Goal: Transaction & Acquisition: Purchase product/service

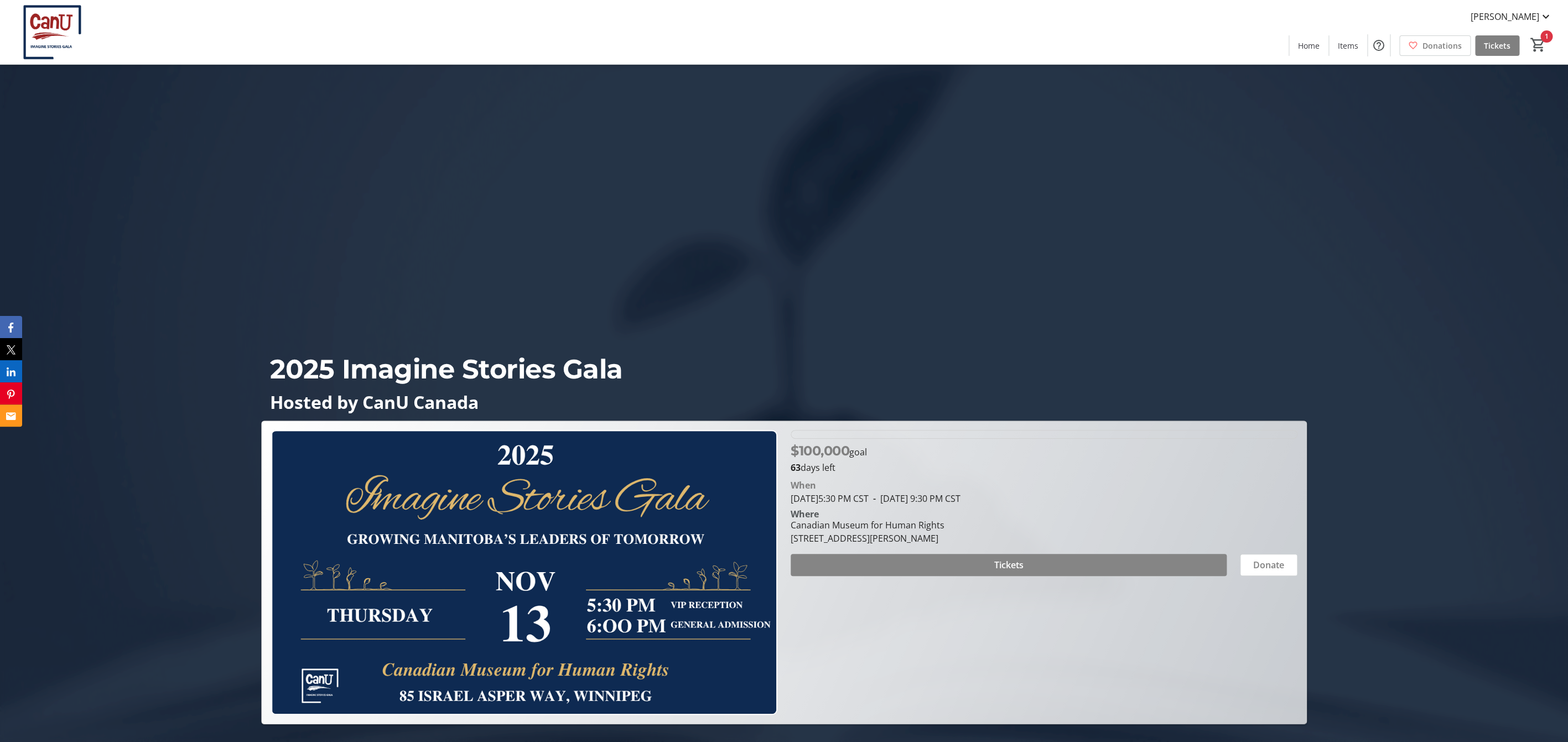
click at [1081, 558] on span at bounding box center [1008, 565] width 436 height 27
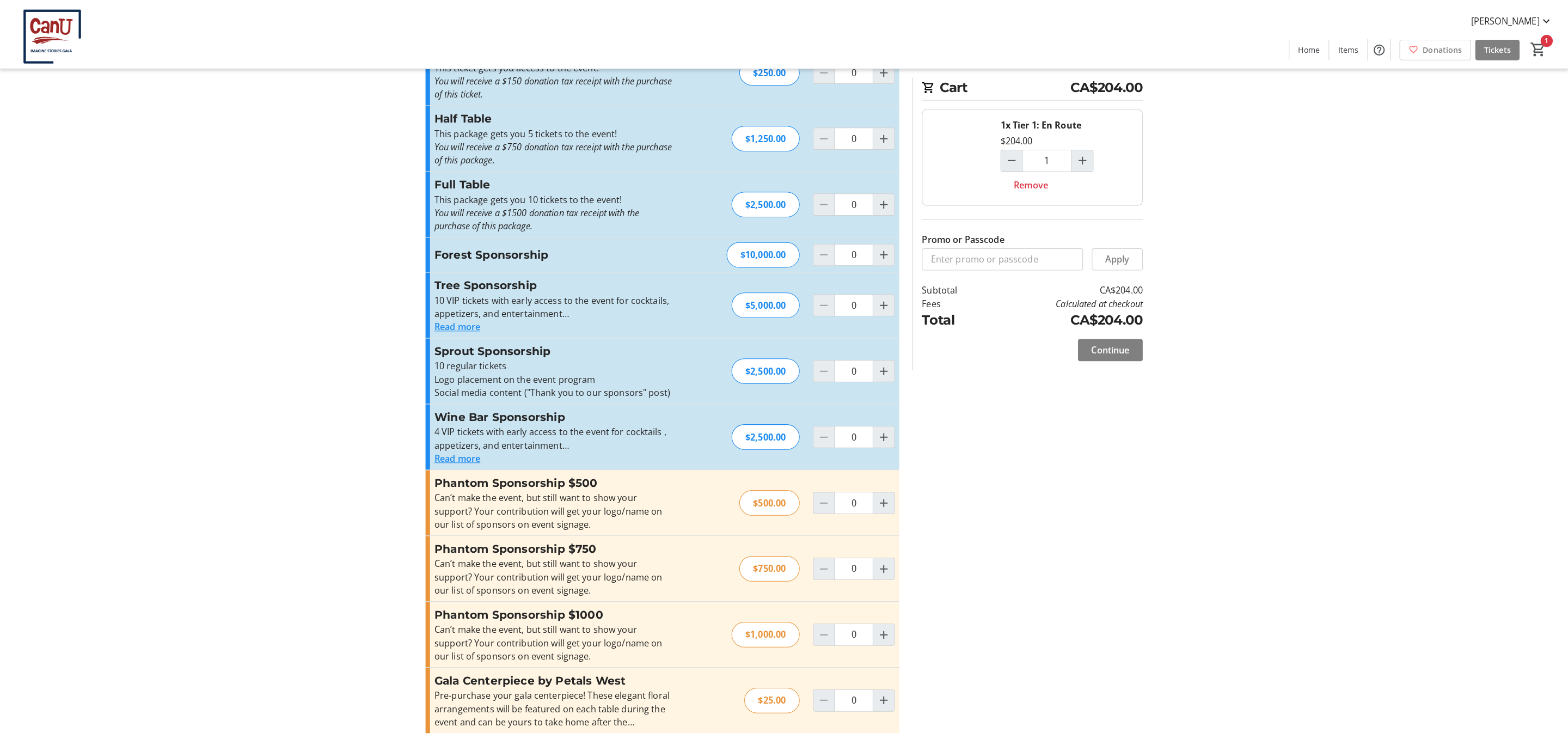
scroll to position [38, 0]
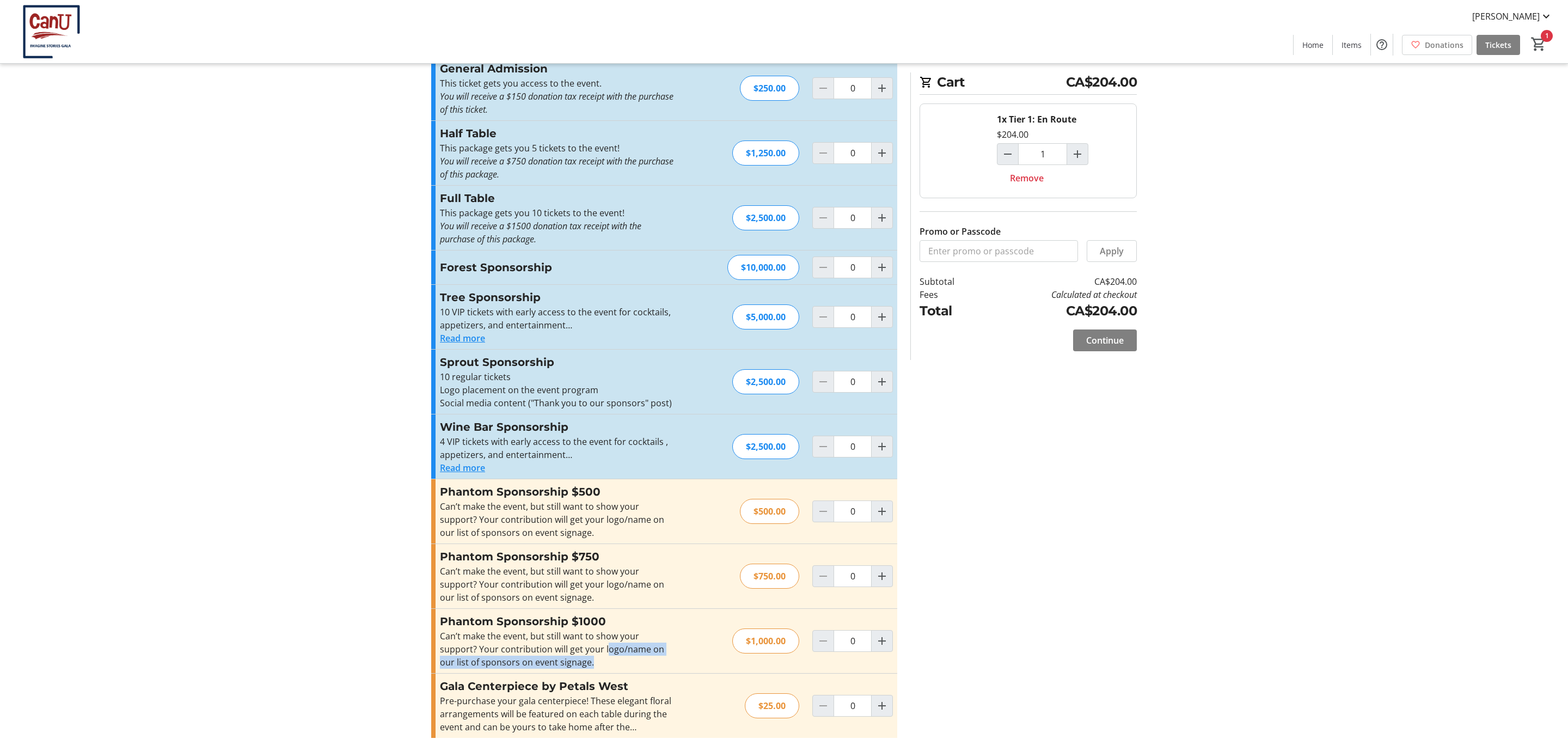
drag, startPoint x: 566, startPoint y: 650, endPoint x: 560, endPoint y: 670, distance: 20.9
click at [560, 669] on div "Can’t make the event, but still want to show your support? Your contribution wi…" at bounding box center [559, 649] width 238 height 39
click at [559, 670] on div "Phantom Sponsorship $1000 Can’t make the event, but still want to show your sup…" at bounding box center [664, 641] width 466 height 65
drag, startPoint x: 565, startPoint y: 652, endPoint x: 572, endPoint y: 660, distance: 10.6
click at [572, 660] on div "Can’t make the event, but still want to show your support? Your contribution wi…" at bounding box center [559, 649] width 238 height 39
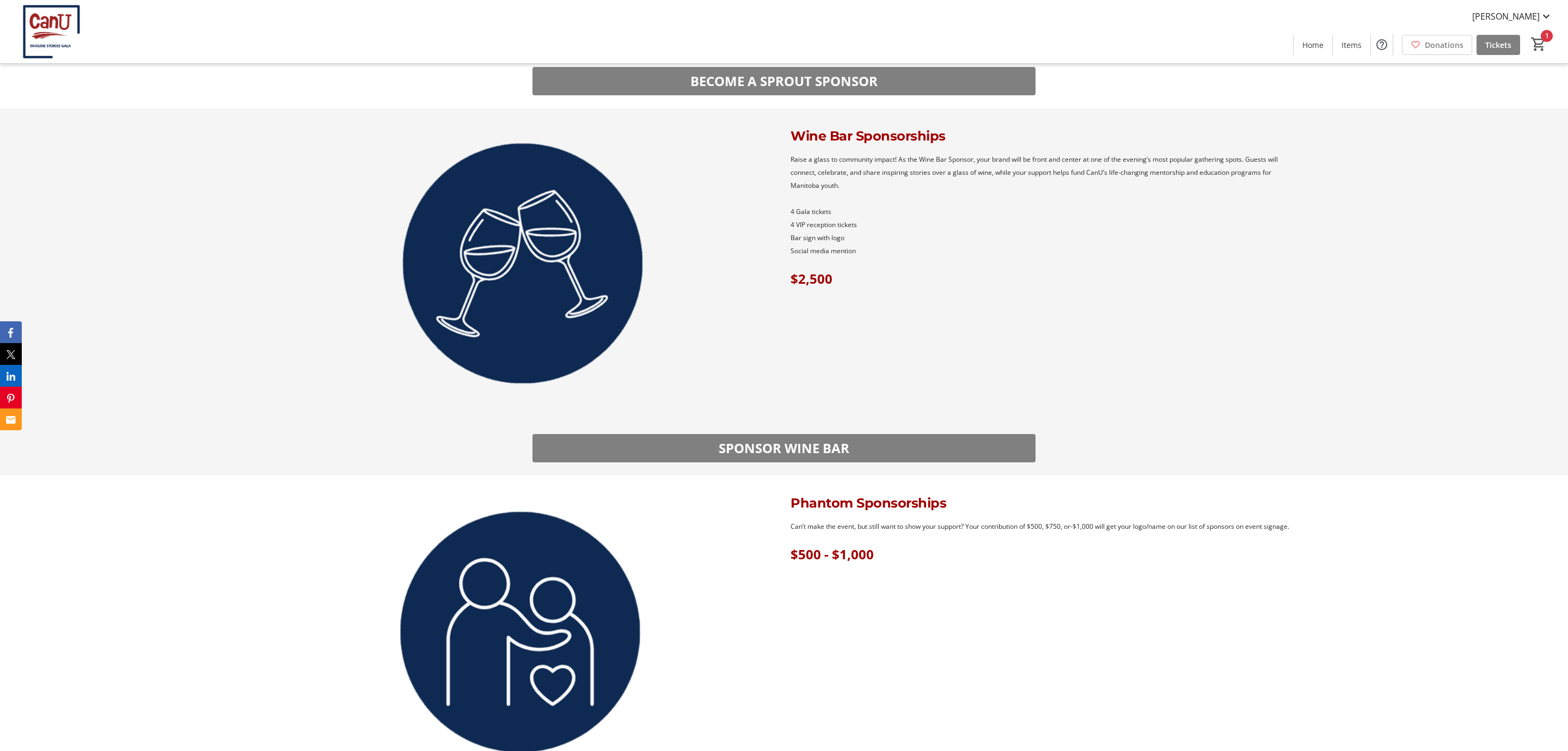
scroll to position [2059, 0]
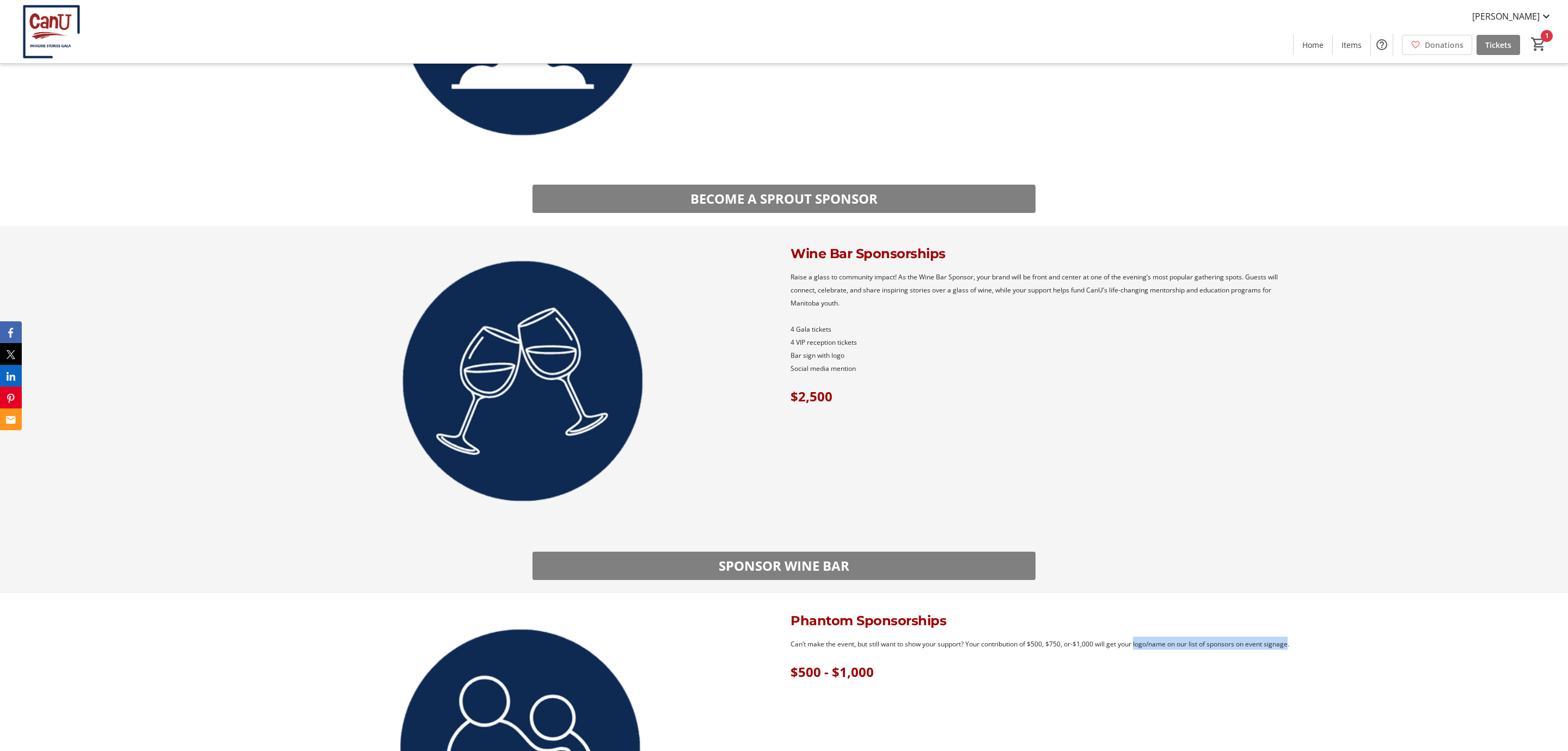
drag, startPoint x: 1295, startPoint y: 643, endPoint x: 1138, endPoint y: 649, distance: 157.1
click at [1138, 649] on p "Can’t make the event, but still want to show your support? Your contribution of…" at bounding box center [1045, 643] width 509 height 13
copy span "logo/name on our list of sponsors on event signage"
